Goal: Obtain resource: Download file/media

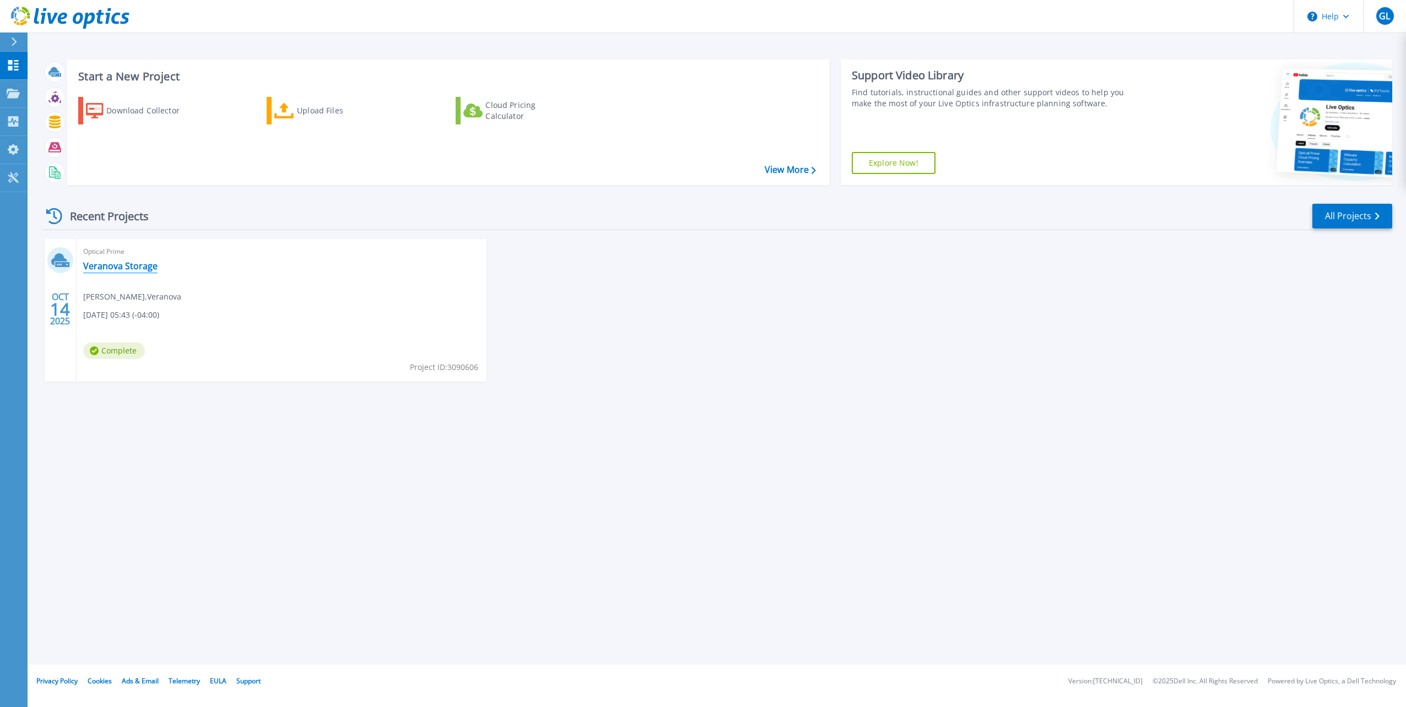
click at [100, 270] on link "Veranova Storage" at bounding box center [120, 266] width 74 height 11
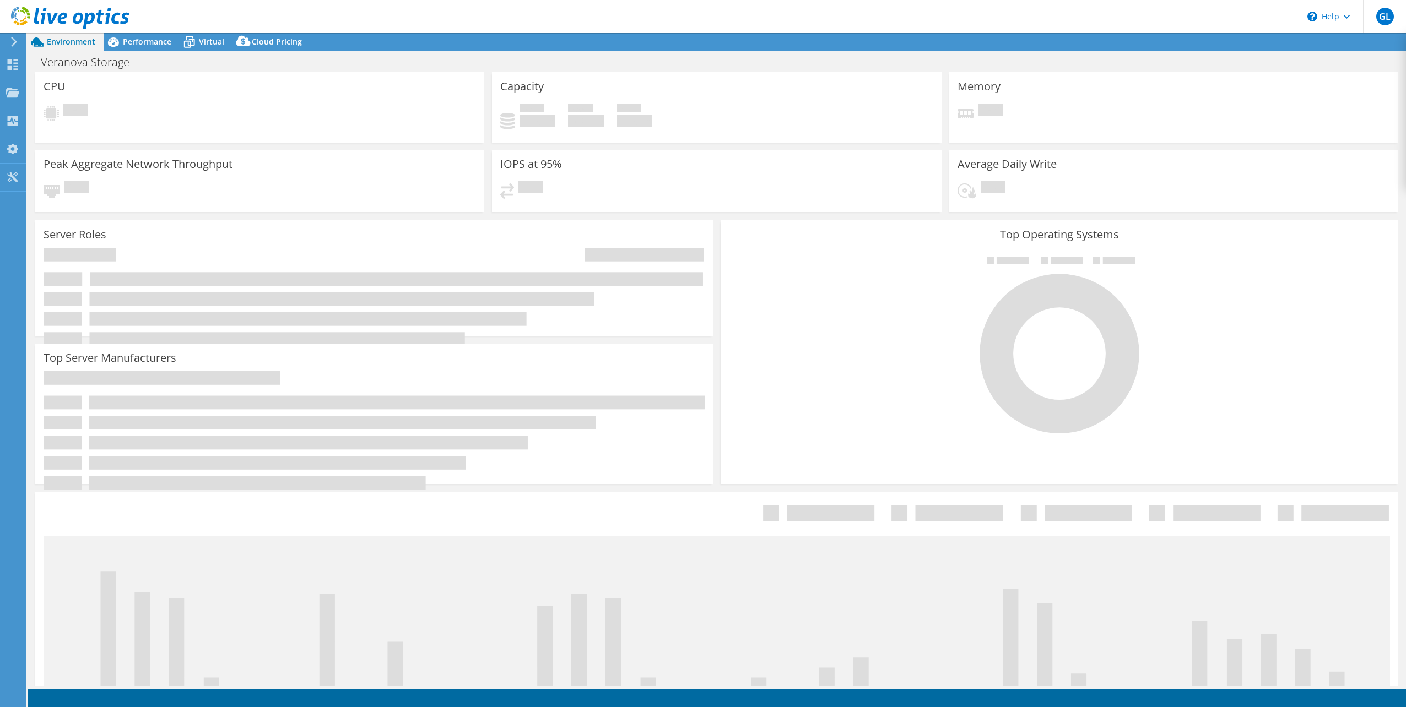
select select "USD"
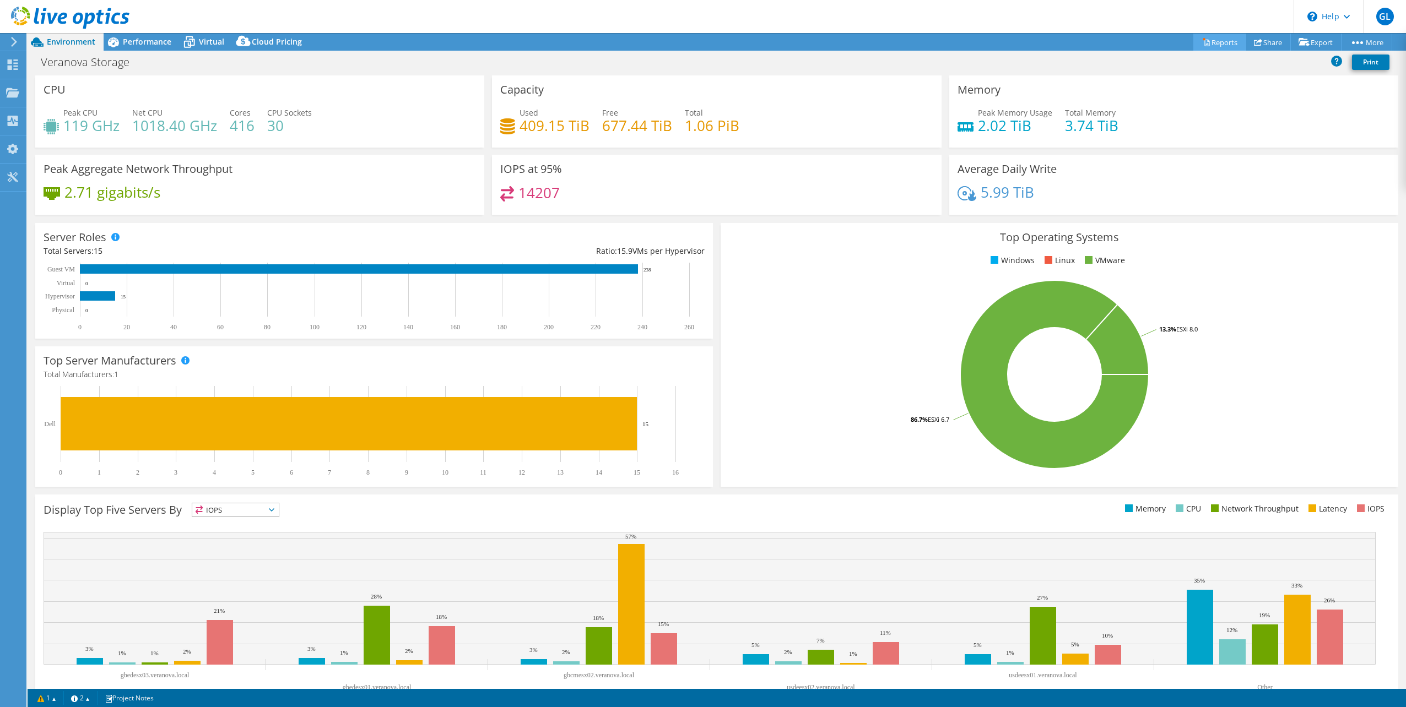
click at [1211, 40] on link "Reports" at bounding box center [1219, 42] width 53 height 17
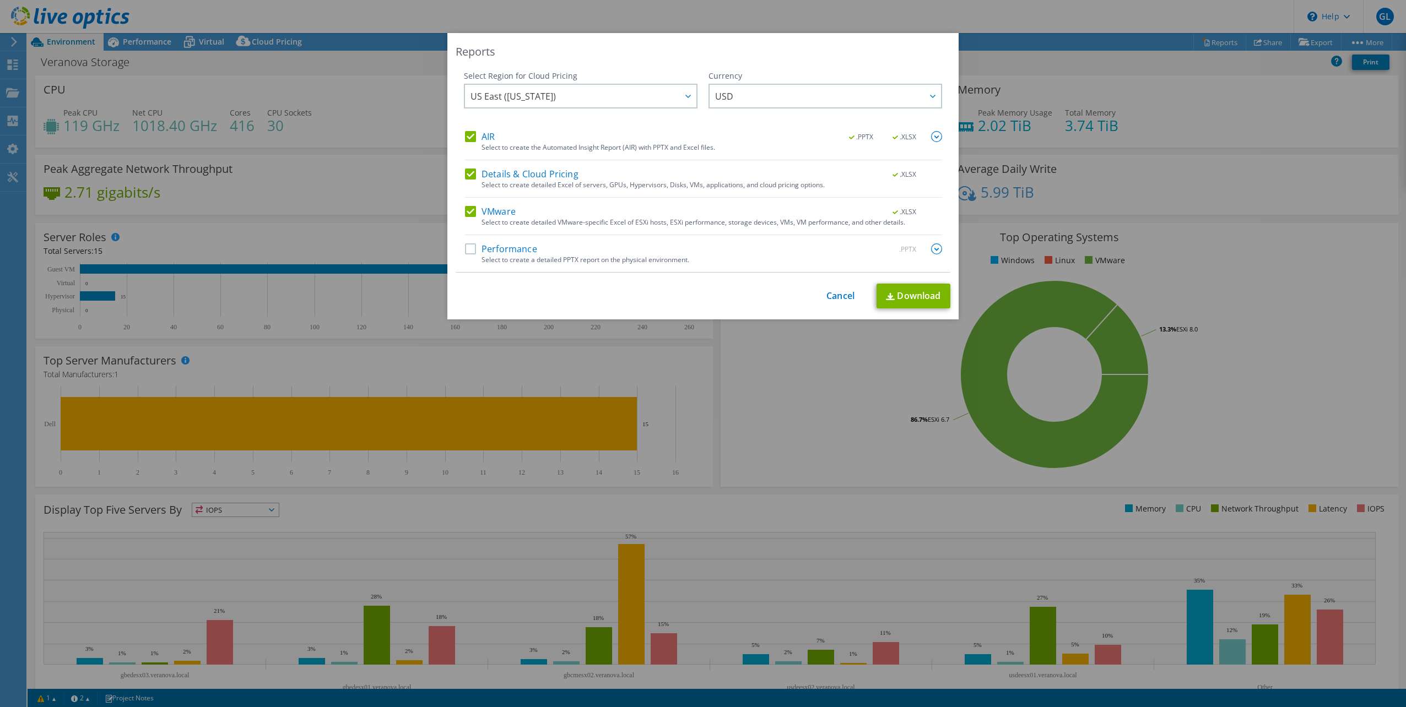
click at [473, 247] on label "Performance" at bounding box center [501, 248] width 72 height 11
click at [0, 0] on input "Performance" at bounding box center [0, 0] width 0 height 0
click at [745, 98] on span "USD" at bounding box center [828, 96] width 226 height 23
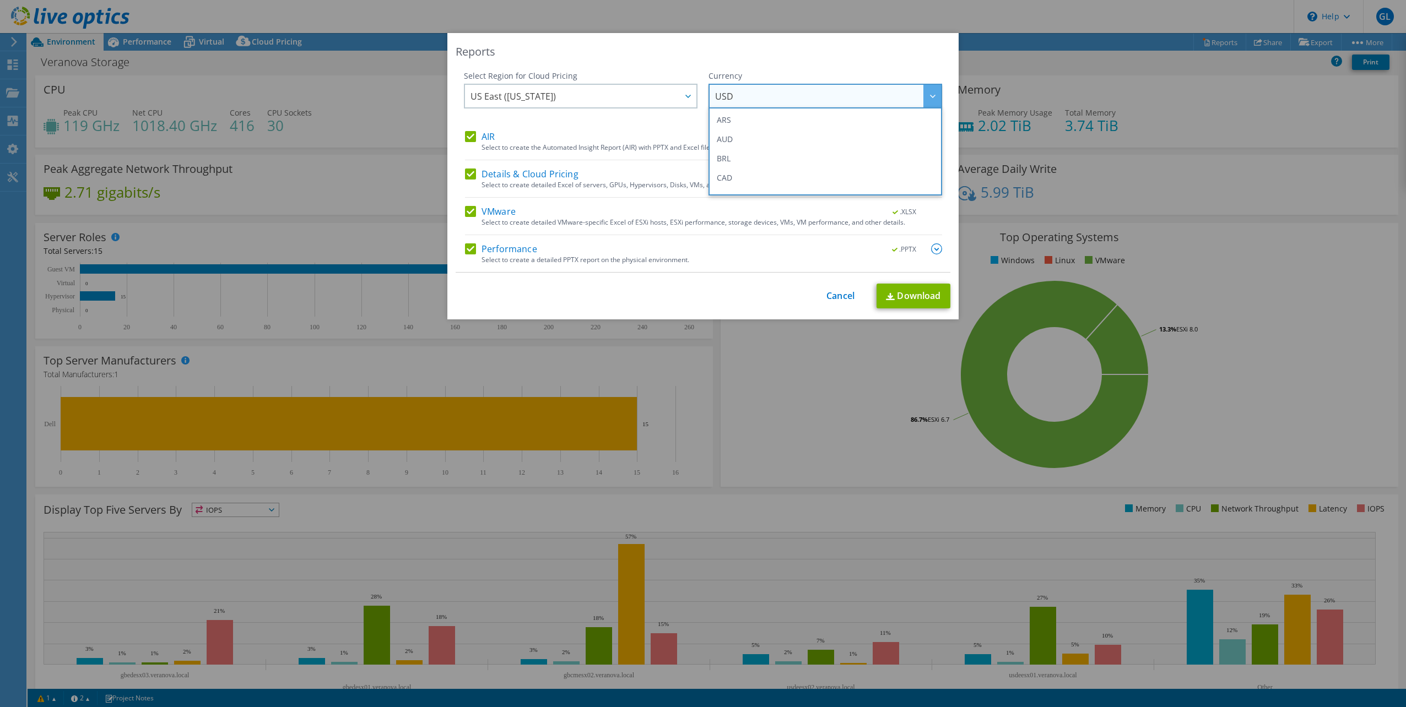
click at [745, 98] on span "USD" at bounding box center [828, 96] width 226 height 23
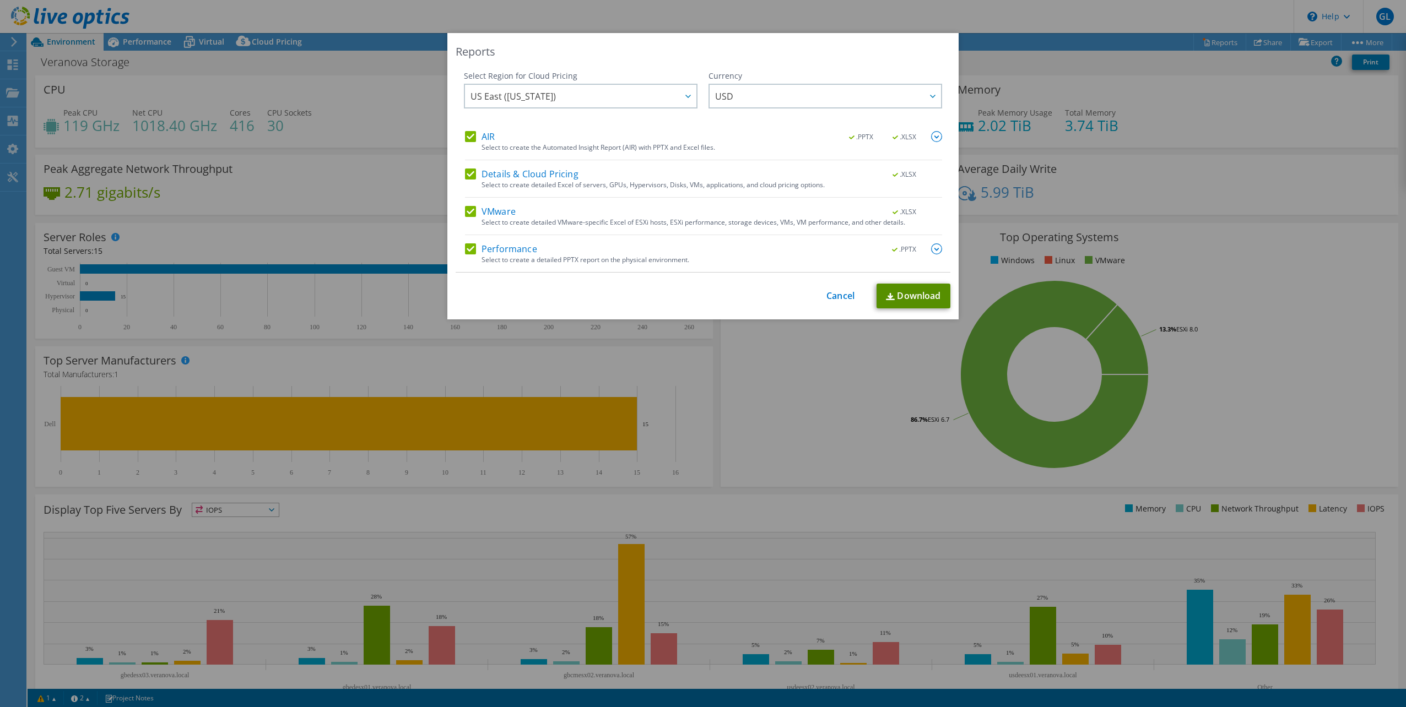
click at [897, 291] on link "Download" at bounding box center [913, 296] width 74 height 25
click at [831, 291] on link "Cancel" at bounding box center [840, 296] width 28 height 10
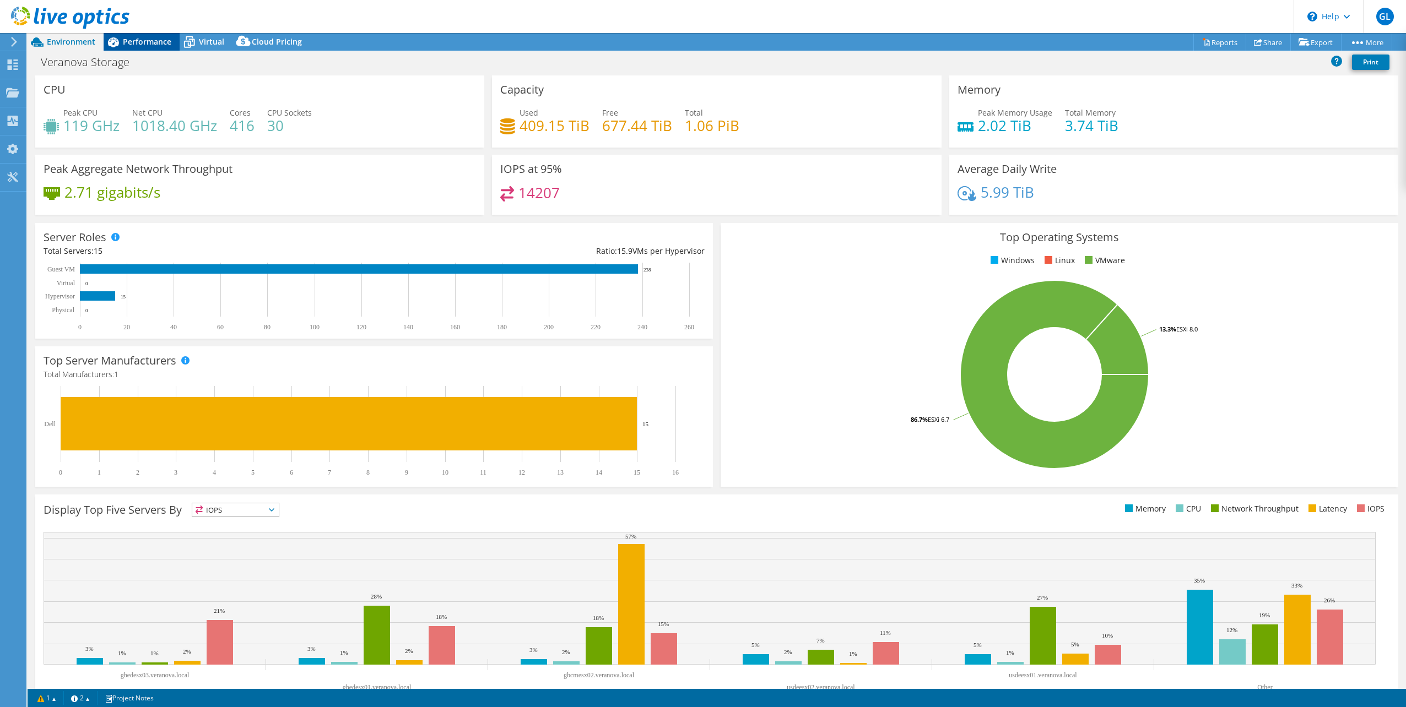
click at [149, 42] on span "Performance" at bounding box center [147, 41] width 48 height 10
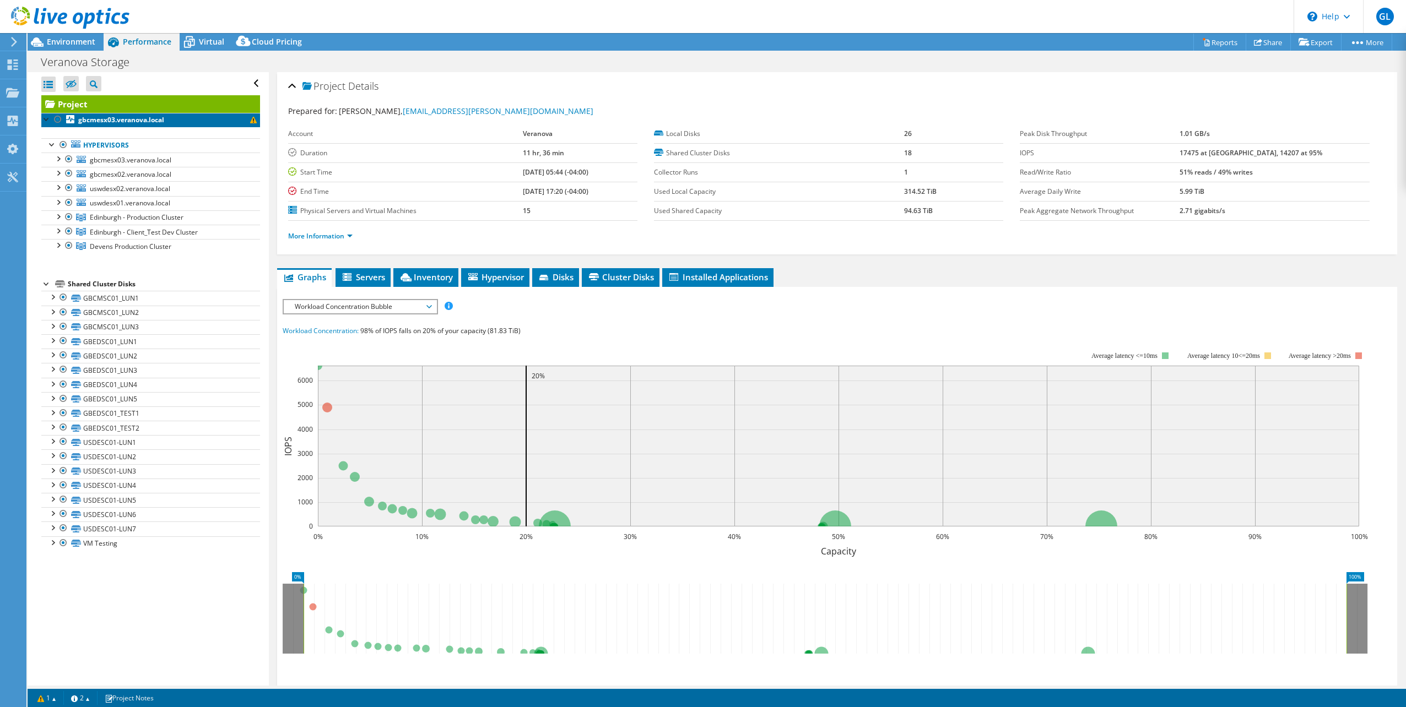
click at [250, 121] on span at bounding box center [253, 120] width 7 height 7
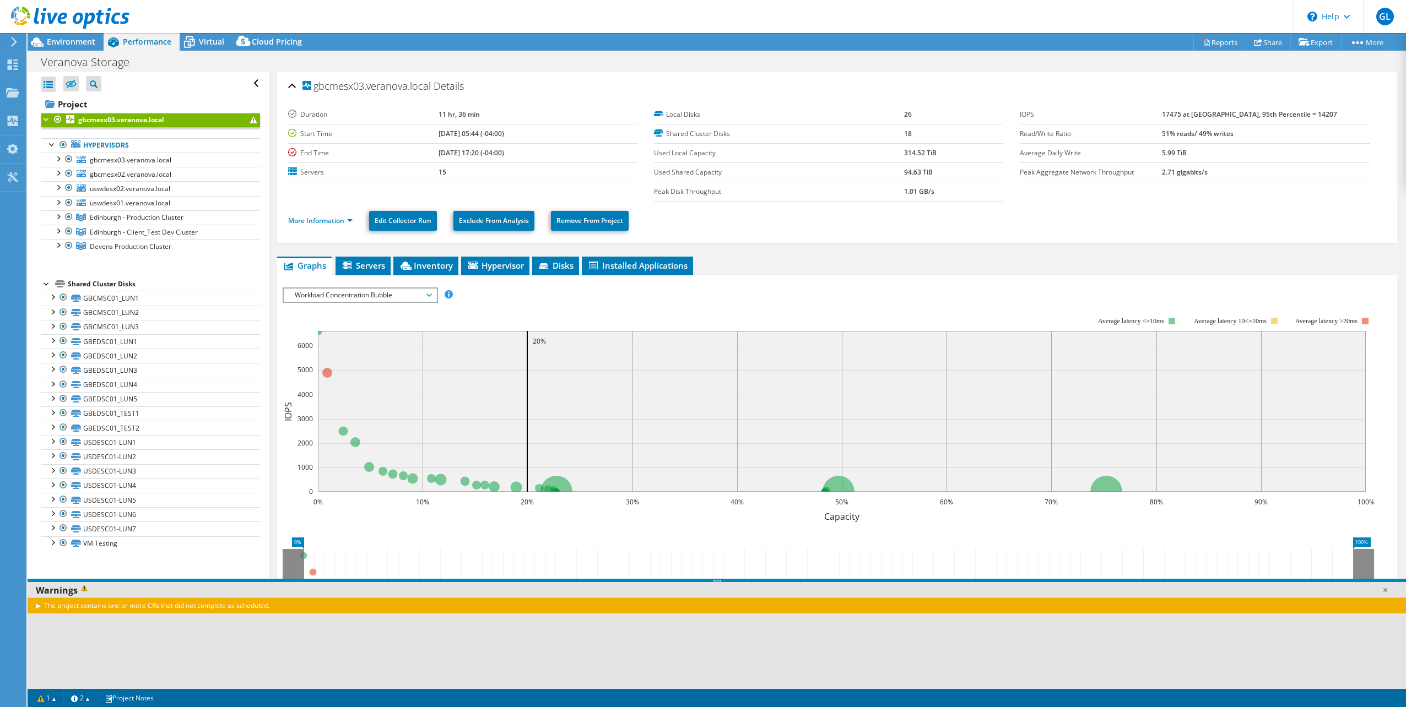
click at [36, 604] on div "The project contains one or more CRs that did not complete as scheduled." at bounding box center [717, 606] width 1378 height 16
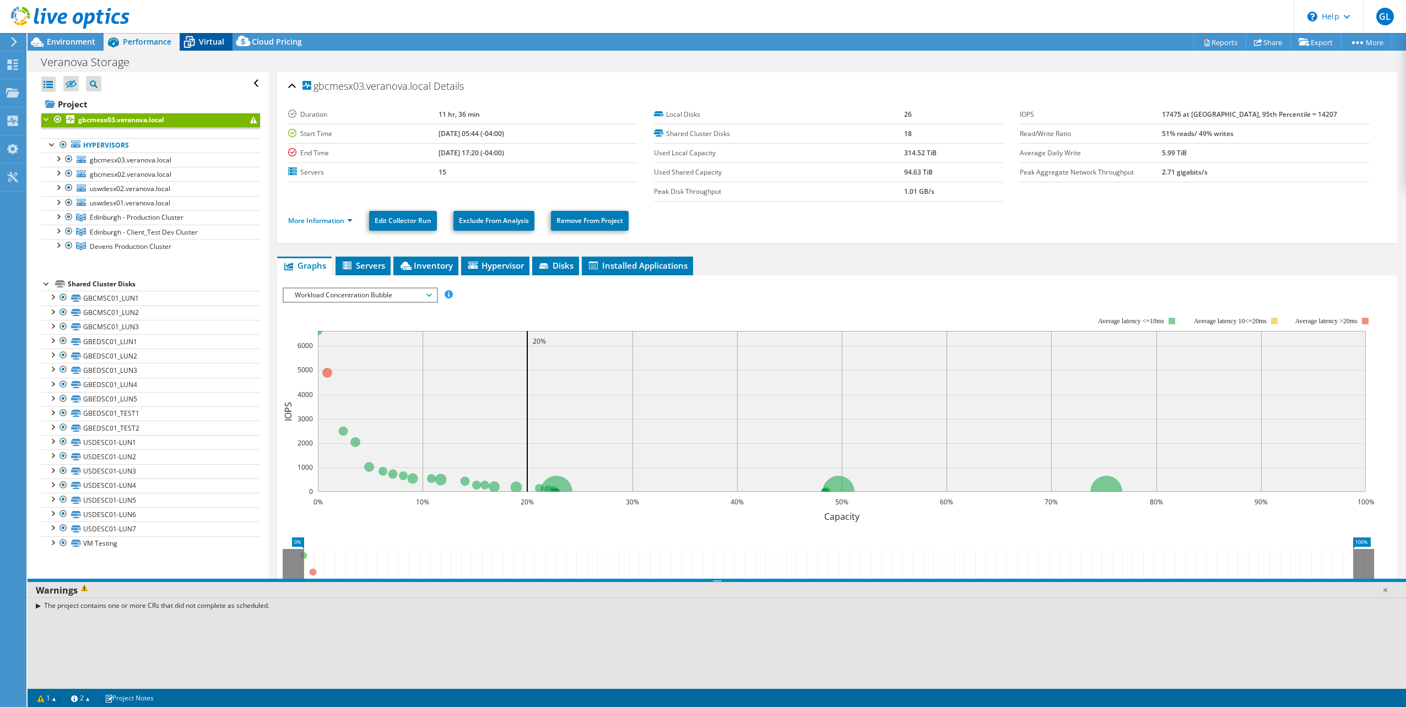
click at [199, 43] on span "Virtual" at bounding box center [211, 41] width 25 height 10
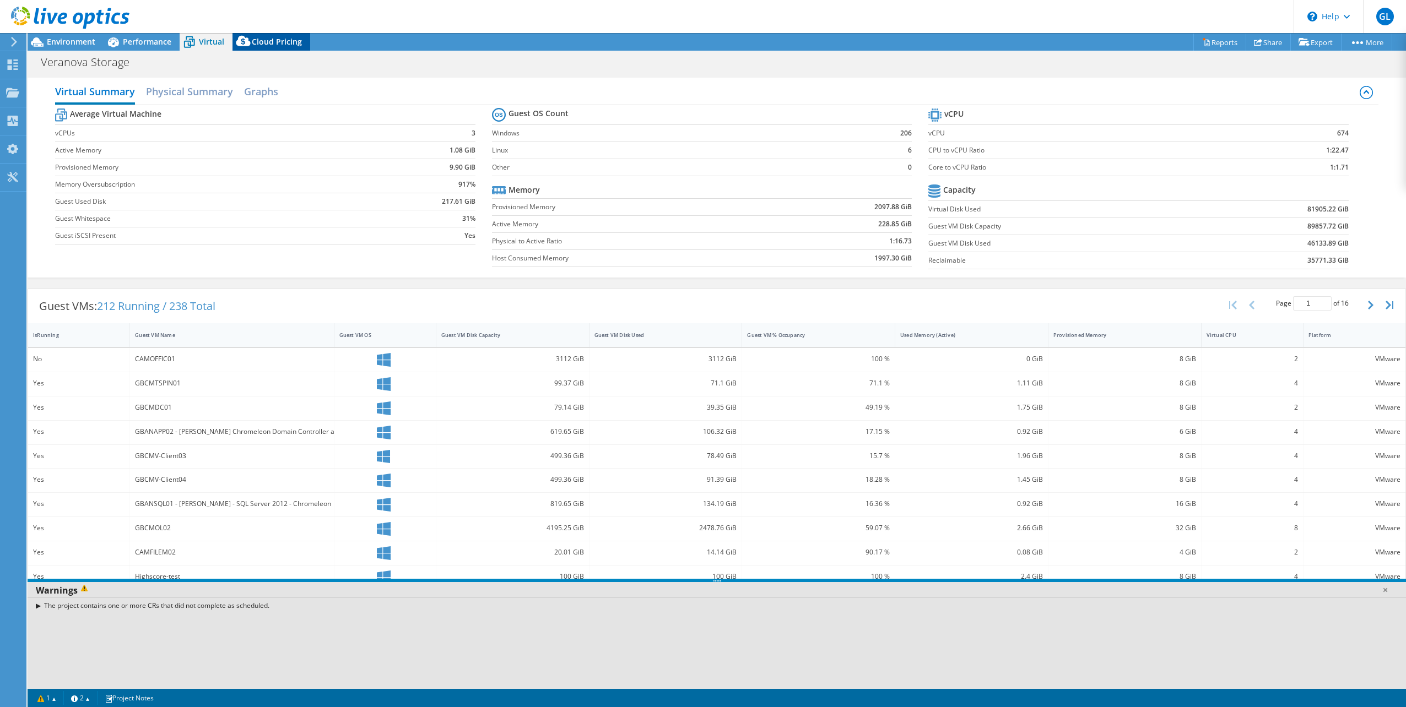
click at [269, 43] on span "Cloud Pricing" at bounding box center [277, 41] width 50 height 10
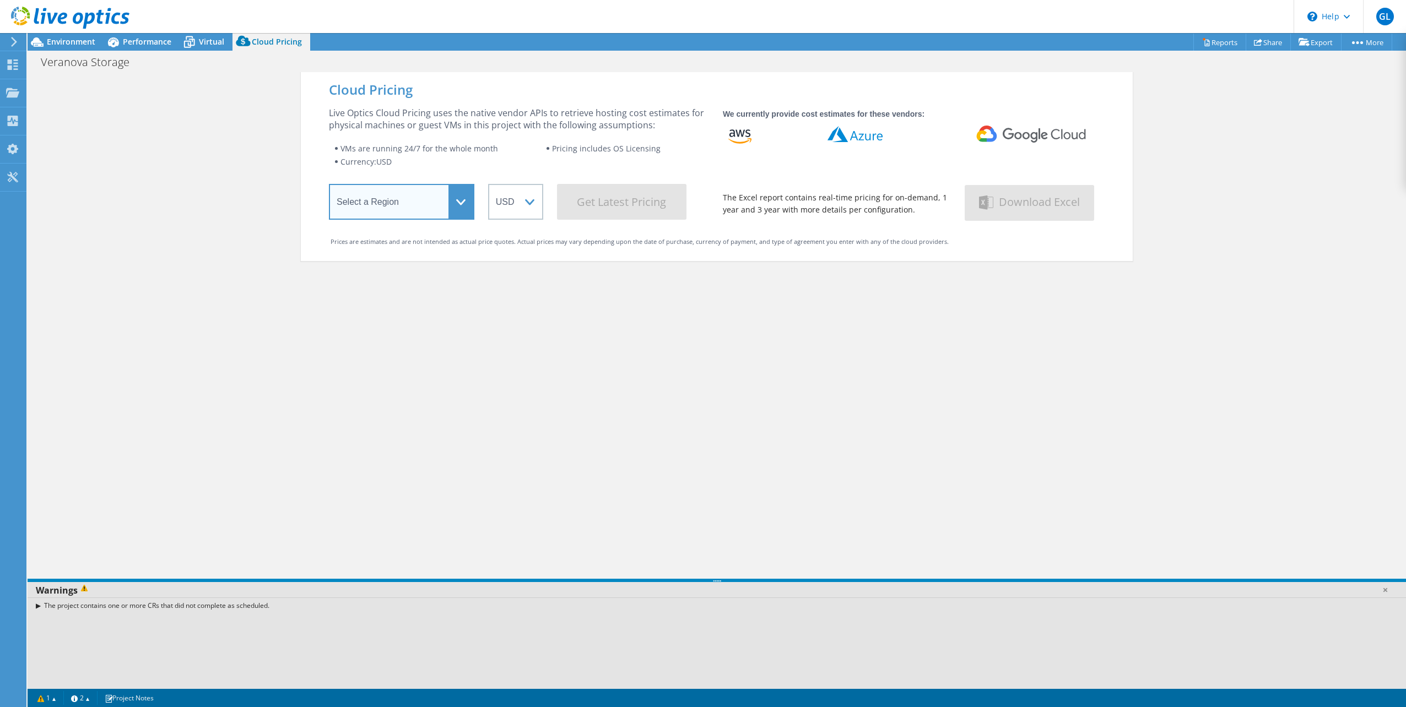
click at [452, 200] on select "Select a Region [GEOGRAPHIC_DATA] ([GEOGRAPHIC_DATA]) [GEOGRAPHIC_DATA] ([GEOGR…" at bounding box center [401, 202] width 145 height 36
select select "USEast"
click at [329, 186] on select "Select a Region [GEOGRAPHIC_DATA] ([GEOGRAPHIC_DATA]) [GEOGRAPHIC_DATA] ([GEOGR…" at bounding box center [401, 202] width 145 height 36
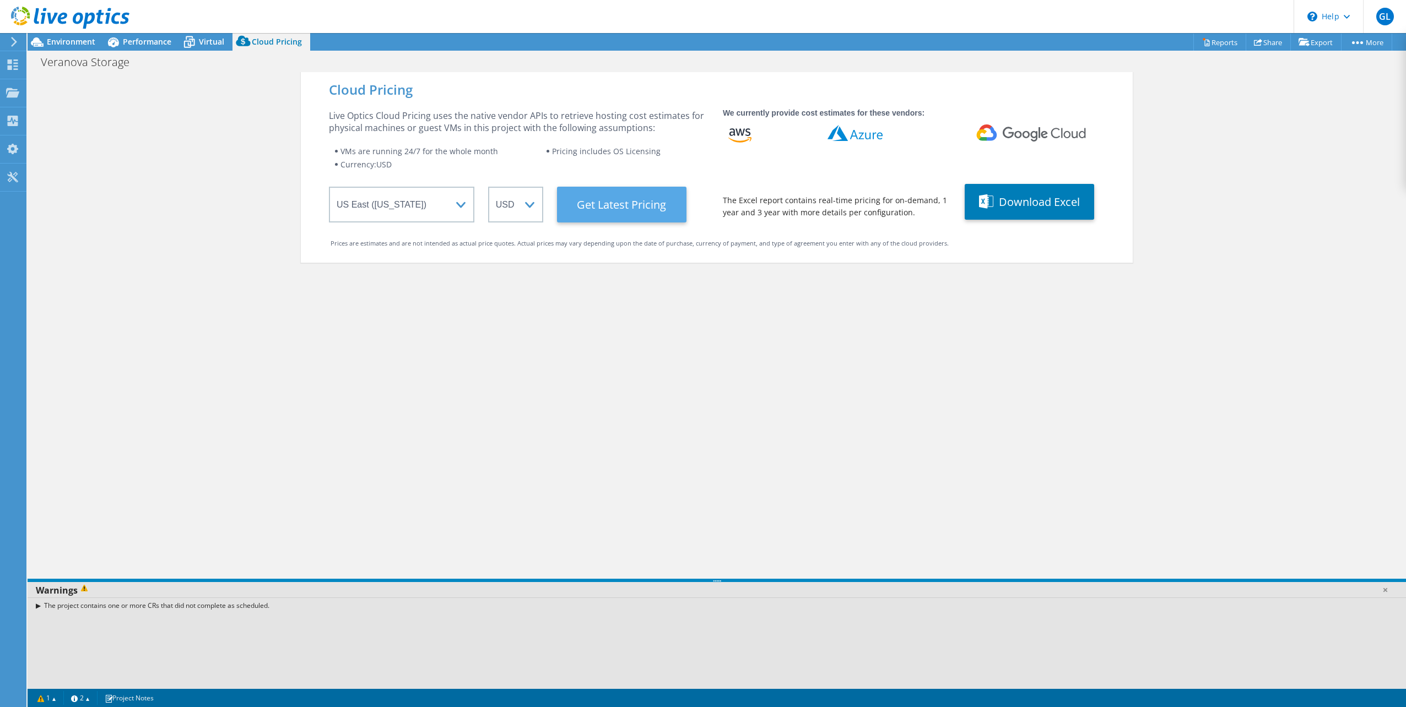
click at [600, 205] on Latest "Get Latest Pricing" at bounding box center [621, 205] width 129 height 36
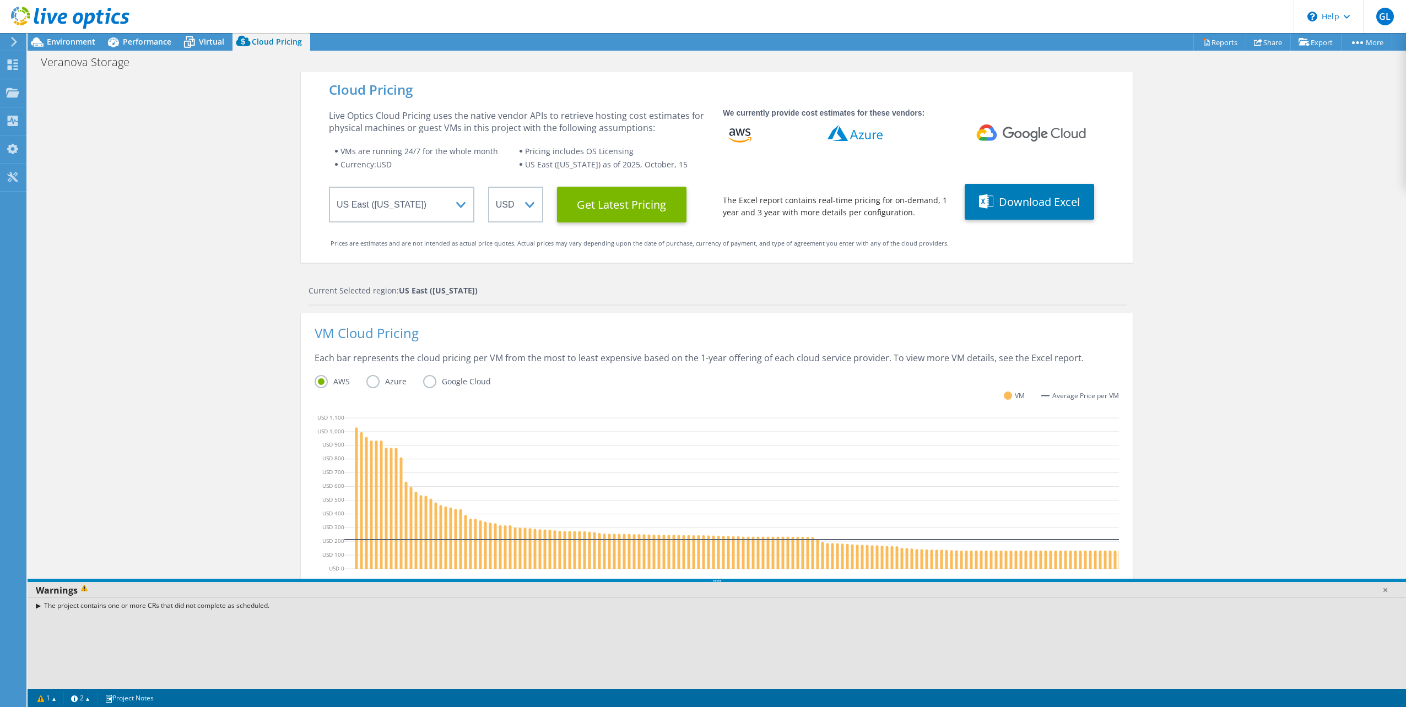
click at [366, 384] on label "Azure" at bounding box center [394, 381] width 57 height 13
click at [0, 0] on input "Azure" at bounding box center [0, 0] width 0 height 0
